Goal: Task Accomplishment & Management: Complete application form

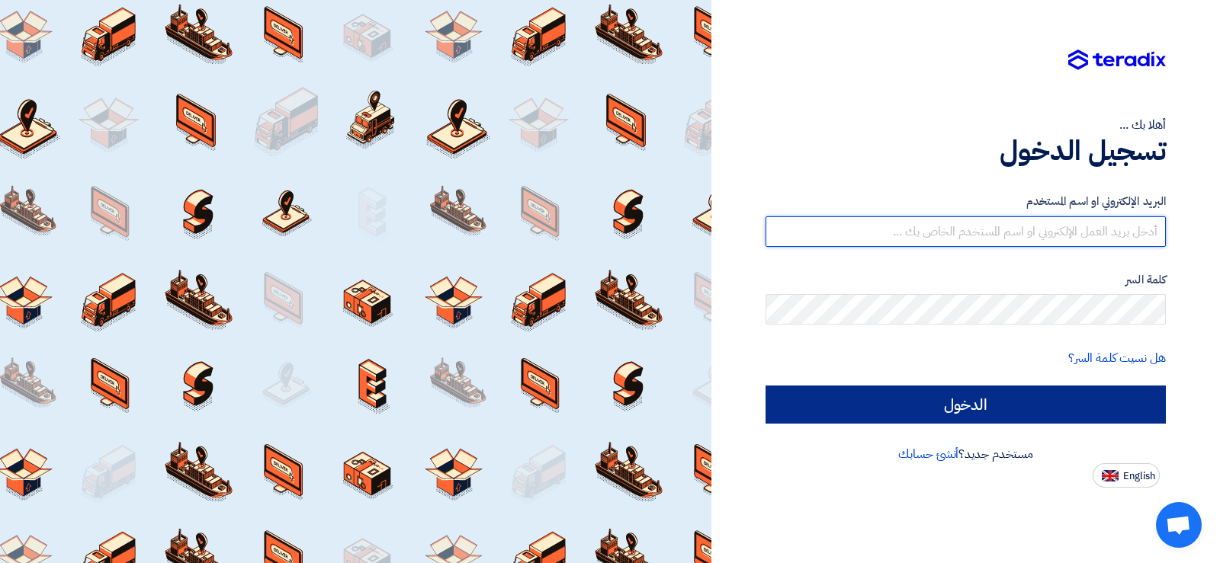
type input "[PERSON_NAME][EMAIL_ADDRESS][DOMAIN_NAME]"
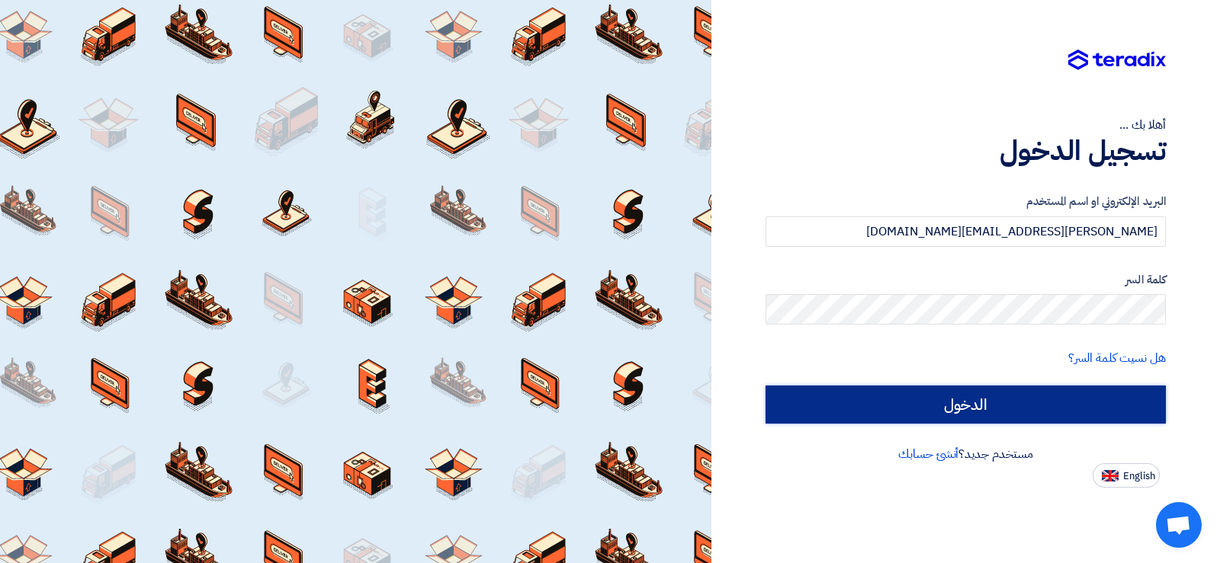
click at [925, 407] on input "الدخول" at bounding box center [965, 405] width 400 height 38
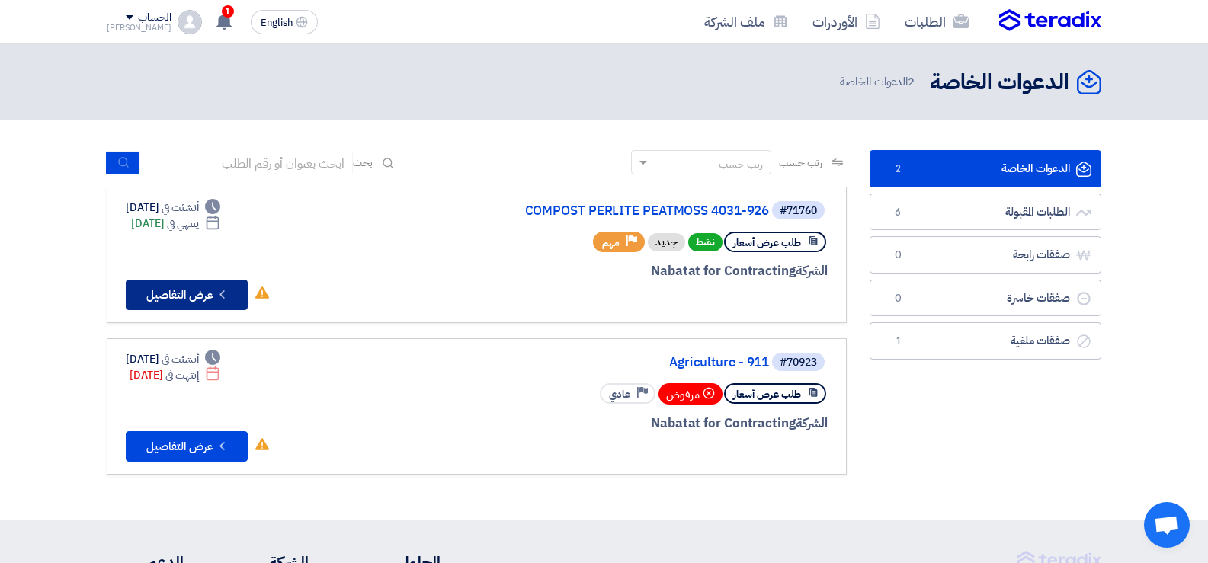
click at [200, 297] on button "Check details عرض التفاصيل" at bounding box center [187, 295] width 122 height 30
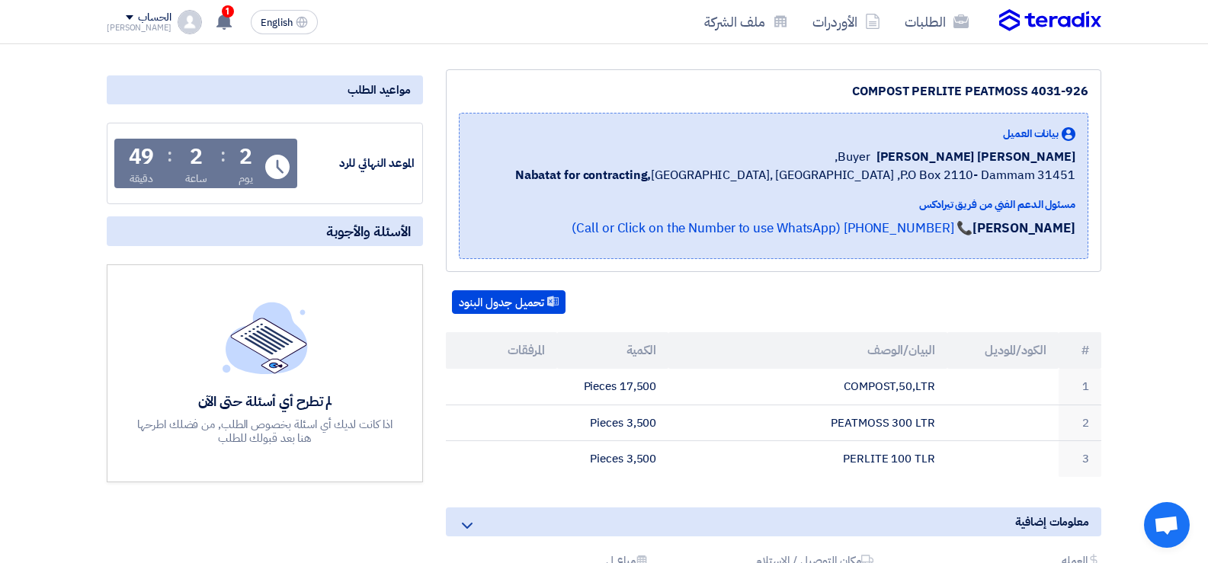
scroll to position [229, 0]
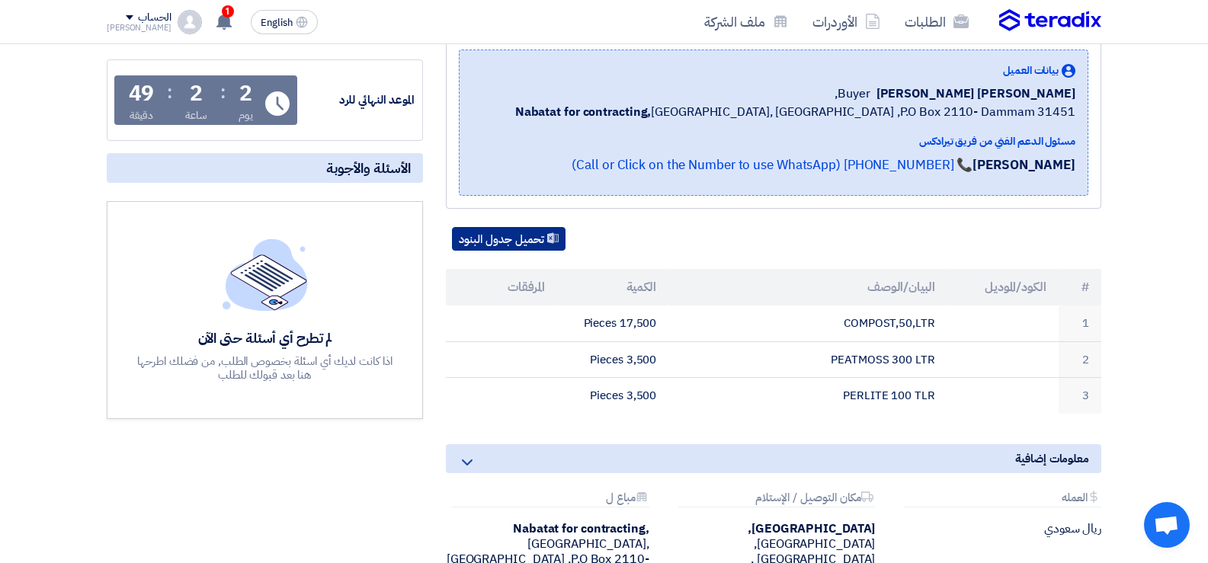
click at [526, 243] on button "تحميل جدول البنود" at bounding box center [509, 239] width 114 height 24
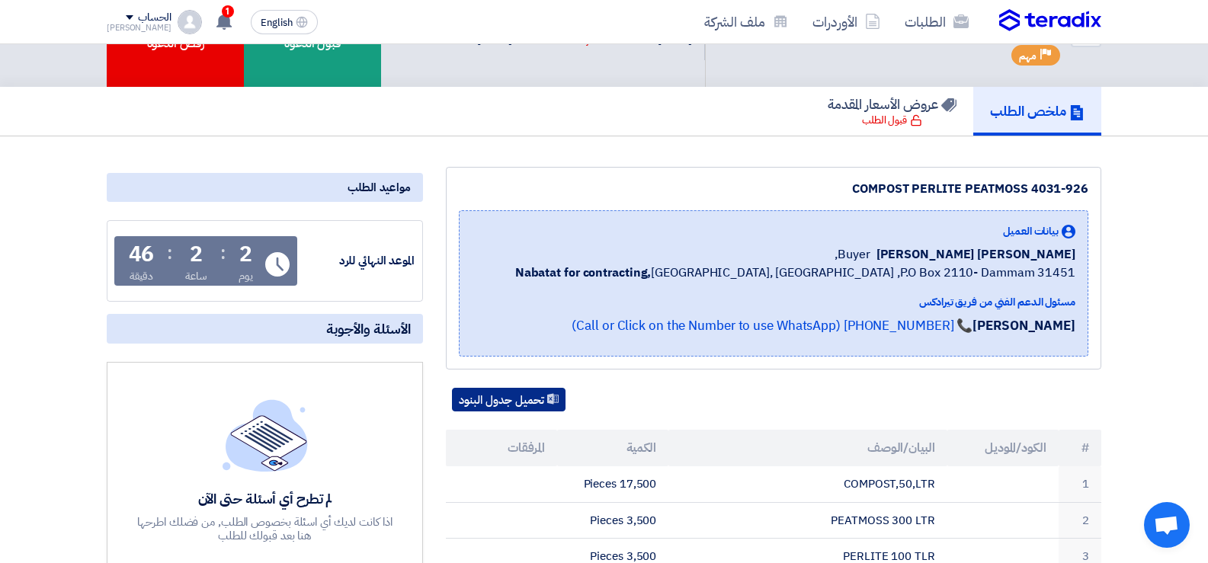
scroll to position [0, 0]
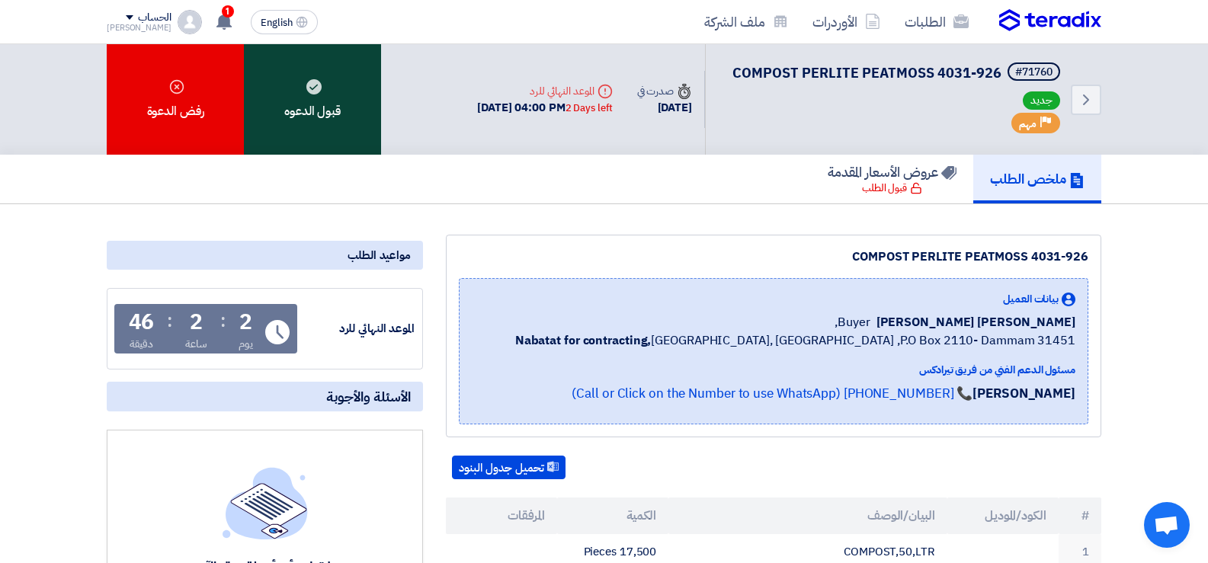
click at [284, 101] on div "قبول الدعوه" at bounding box center [312, 99] width 137 height 111
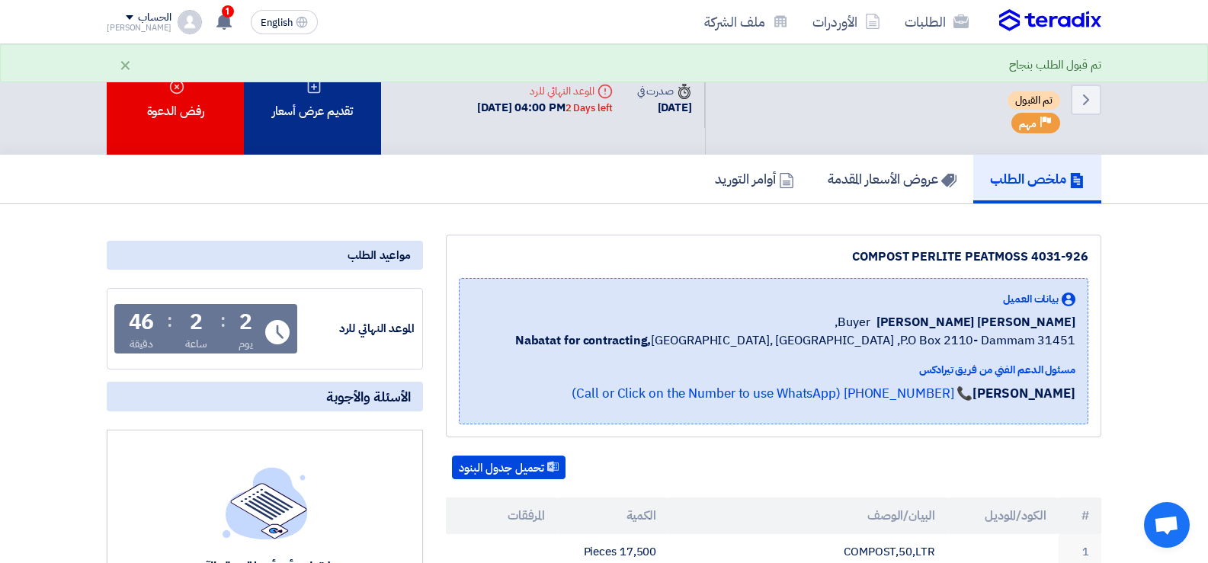
click at [306, 103] on div "تقديم عرض أسعار" at bounding box center [312, 99] width 137 height 111
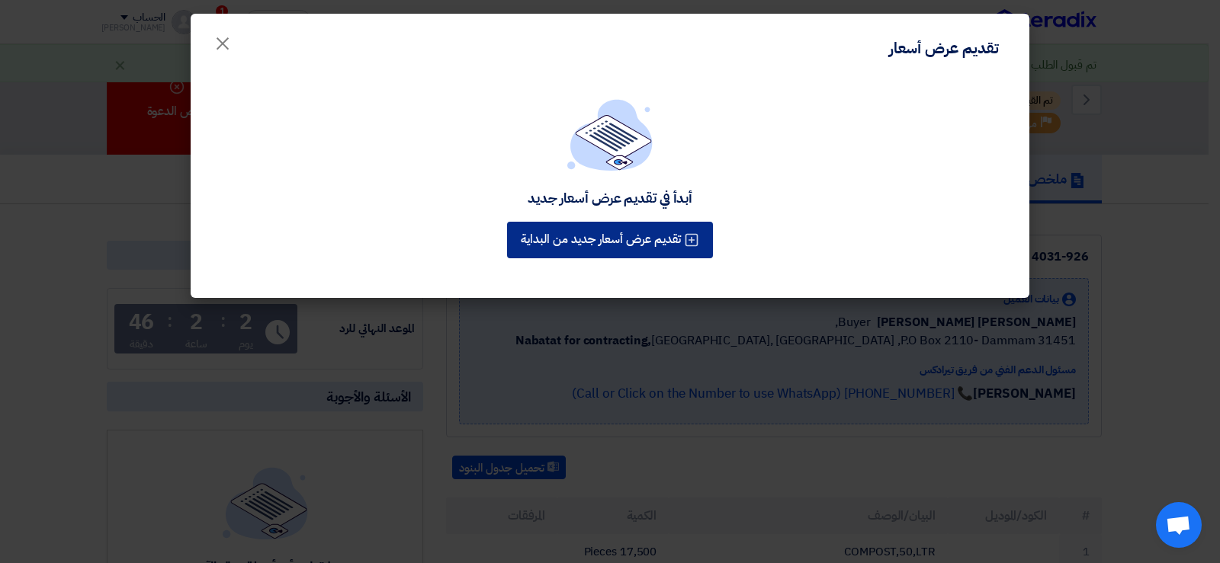
click at [589, 239] on button "تقديم عرض أسعار جديد من البداية" at bounding box center [610, 240] width 206 height 37
